Goal: Information Seeking & Learning: Find specific fact

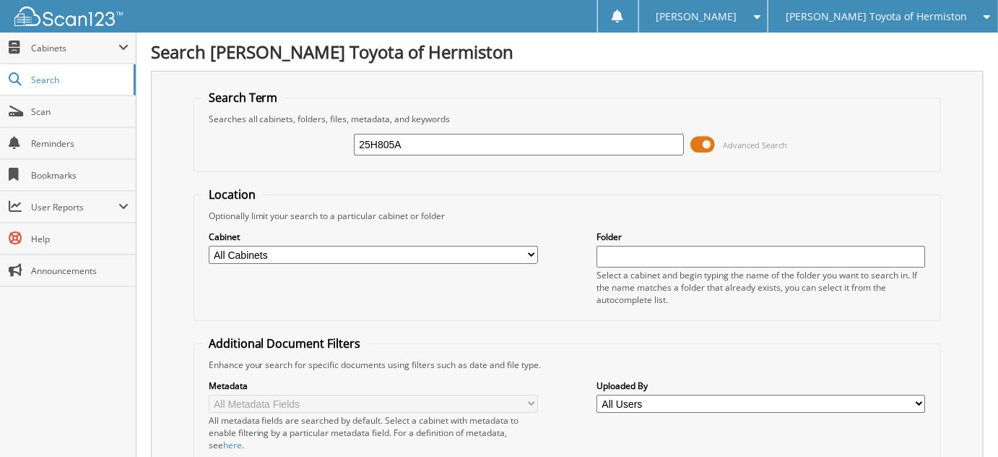
type input "25H805A"
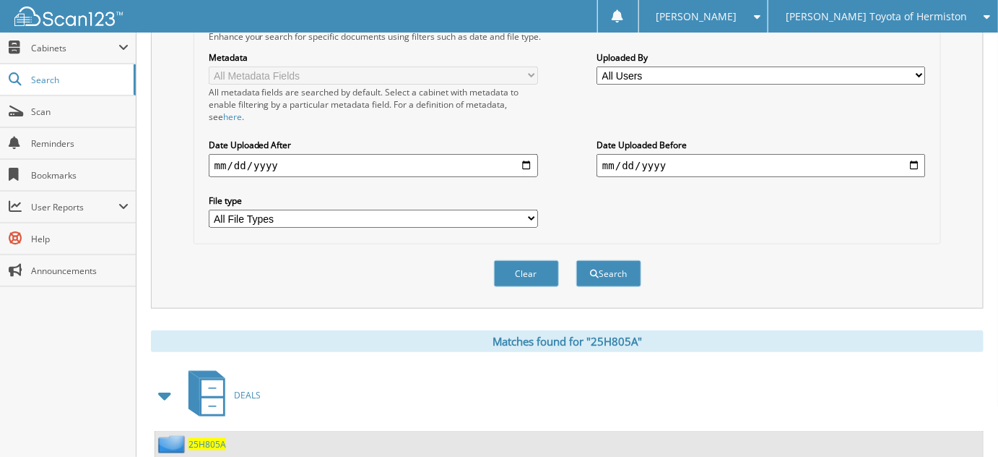
scroll to position [365, 0]
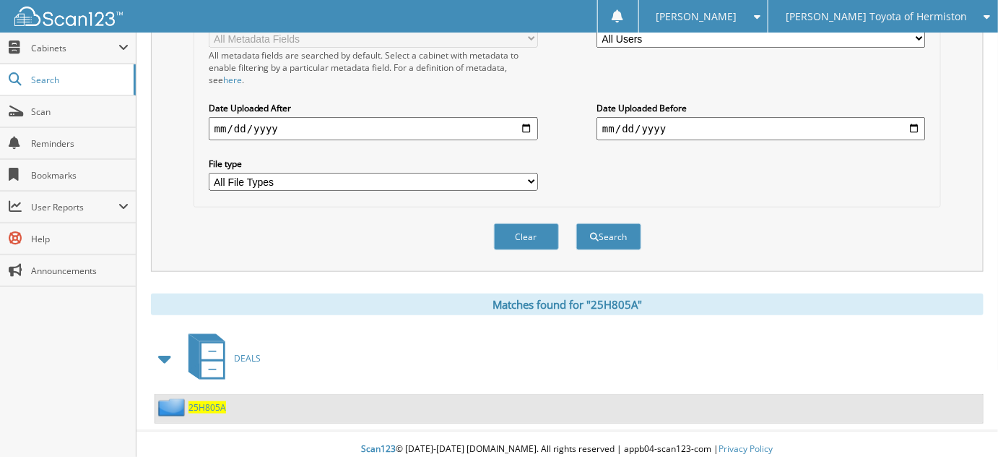
click at [217, 398] on div "25H805A" at bounding box center [190, 407] width 71 height 18
click at [215, 401] on span "25H805A" at bounding box center [208, 407] width 38 height 12
